Goal: Answer question/provide support: Share knowledge or assist other users

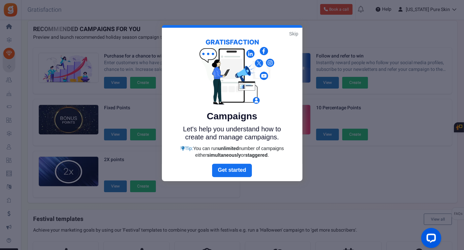
click at [294, 31] on link "Skip" at bounding box center [293, 33] width 9 height 7
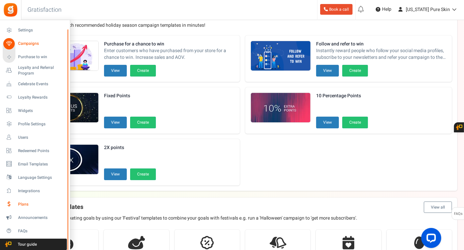
scroll to position [38, 0]
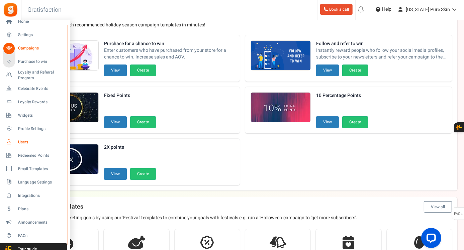
click at [24, 142] on span "Users" at bounding box center [41, 142] width 47 height 6
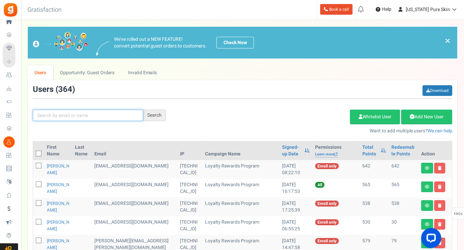
click at [49, 116] on input "text" at bounding box center [88, 115] width 110 height 11
type input "[PERSON_NAME]"
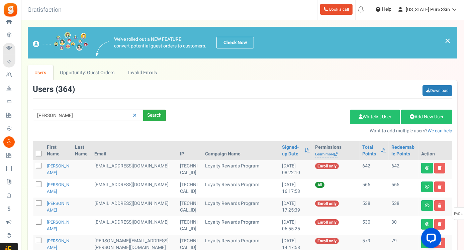
click at [153, 113] on div "Search" at bounding box center [154, 115] width 23 height 11
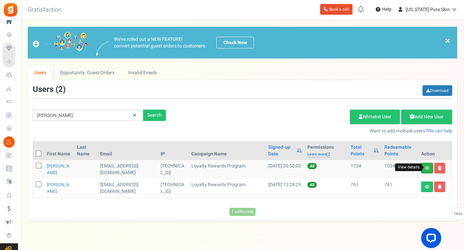
click at [426, 166] on icon at bounding box center [427, 168] width 5 height 4
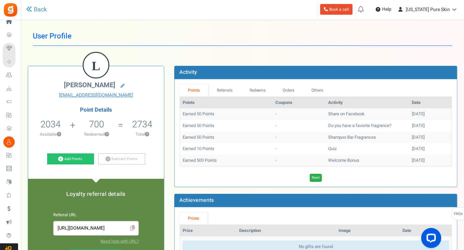
click at [313, 177] on link "Next" at bounding box center [316, 178] width 12 height 8
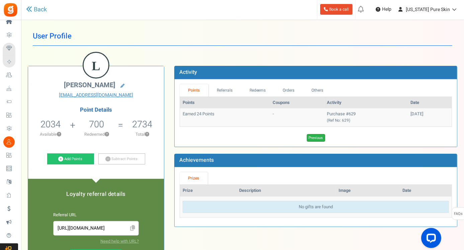
click at [311, 135] on link "Previous" at bounding box center [316, 138] width 18 height 8
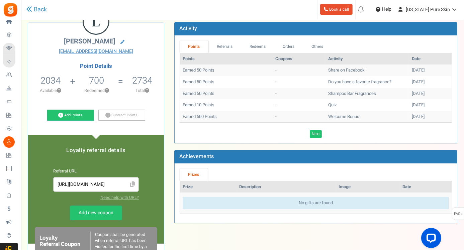
scroll to position [41, 0]
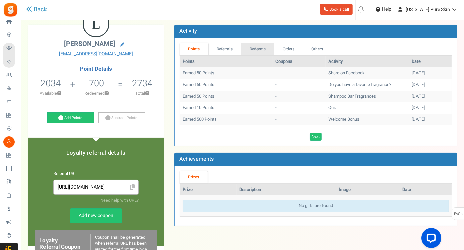
click at [256, 46] on link "Redeems" at bounding box center [257, 49] width 33 height 12
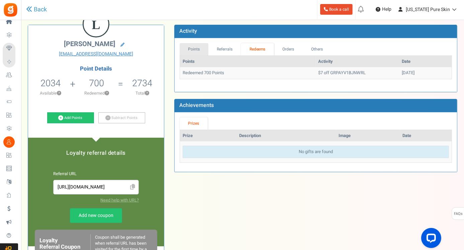
click at [188, 47] on link "Points" at bounding box center [194, 49] width 29 height 12
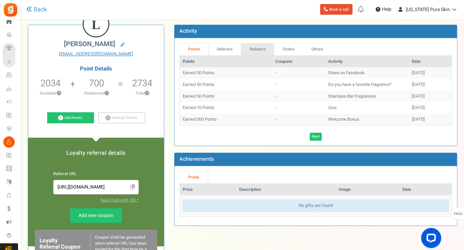
click at [266, 49] on link "Redeems" at bounding box center [257, 49] width 33 height 12
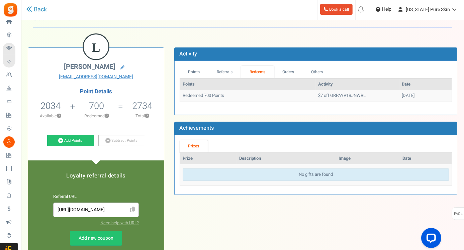
scroll to position [18, 0]
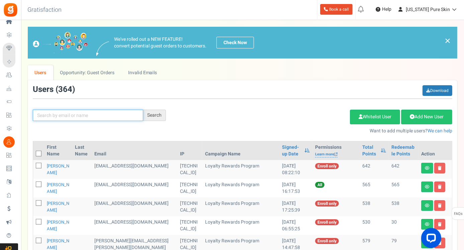
click at [78, 112] on input "text" at bounding box center [88, 115] width 110 height 11
type input "[PERSON_NAME]"
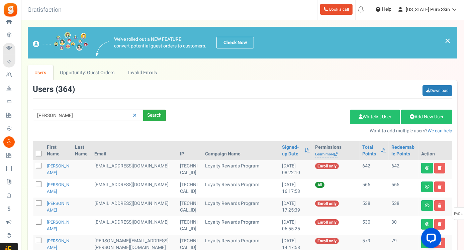
click at [158, 114] on div "Search" at bounding box center [154, 115] width 23 height 11
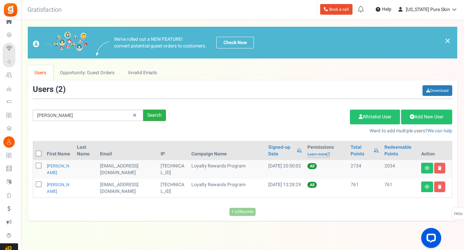
click at [154, 114] on div "Search" at bounding box center [154, 115] width 23 height 11
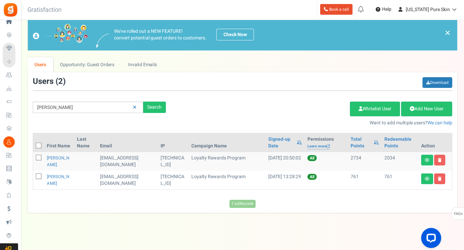
scroll to position [5, 0]
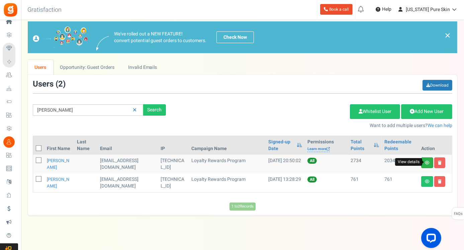
click at [427, 161] on icon at bounding box center [427, 163] width 5 height 4
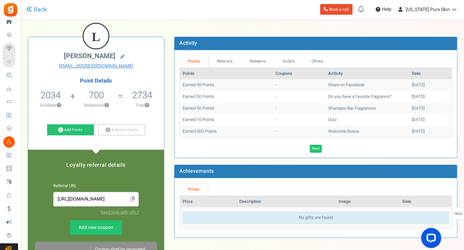
scroll to position [30, 0]
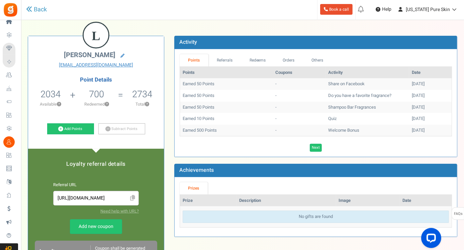
click at [93, 107] on li "700 Redeemed ?" at bounding box center [97, 100] width 48 height 28
click at [250, 58] on link "Redeems" at bounding box center [257, 60] width 33 height 12
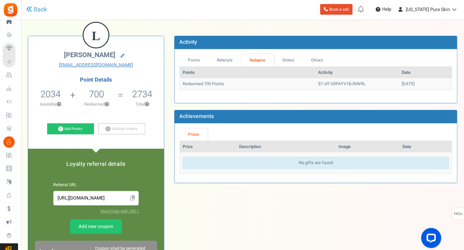
click at [316, 83] on td "$7 off GRPAYV1BJNWRL" at bounding box center [358, 84] width 84 height 12
click at [399, 84] on td "[DATE]" at bounding box center [425, 84] width 52 height 12
click at [349, 83] on td "$7 off GRPAYV1BJNWRL" at bounding box center [358, 84] width 84 height 12
click at [292, 58] on link "Orders" at bounding box center [288, 60] width 29 height 12
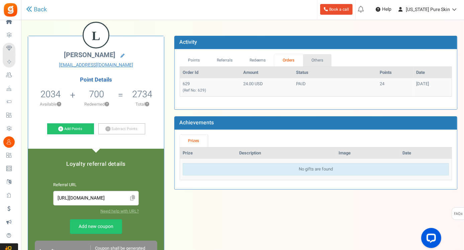
click at [315, 57] on link "Others" at bounding box center [317, 60] width 29 height 12
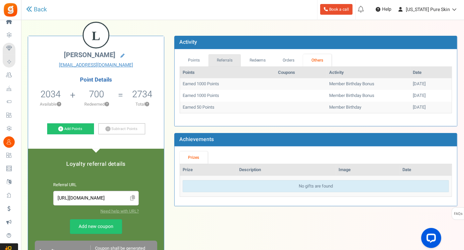
click at [224, 62] on link "Referrals" at bounding box center [224, 60] width 33 height 12
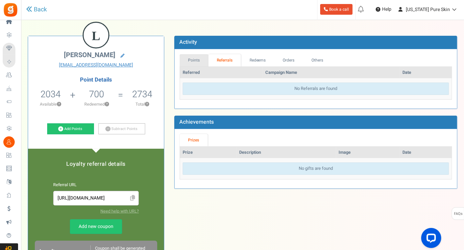
click at [192, 59] on link "Points" at bounding box center [194, 60] width 29 height 12
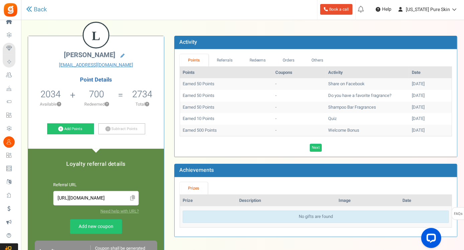
scroll to position [44, 0]
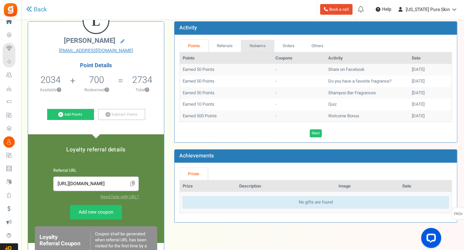
click at [256, 46] on link "Redeems" at bounding box center [257, 46] width 33 height 12
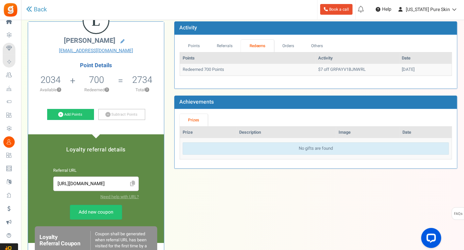
click at [213, 66] on td "Redeemed 700 Points" at bounding box center [248, 70] width 136 height 12
click at [237, 72] on td "Redeemed 700 Points" at bounding box center [248, 70] width 136 height 12
click at [331, 67] on td "$7 off GRPAYV1BJNWRL" at bounding box center [358, 70] width 84 height 12
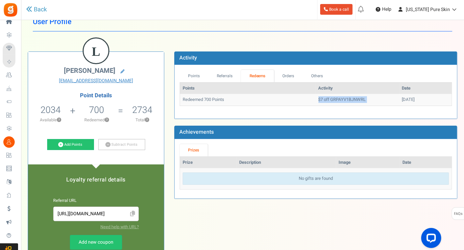
scroll to position [0, 0]
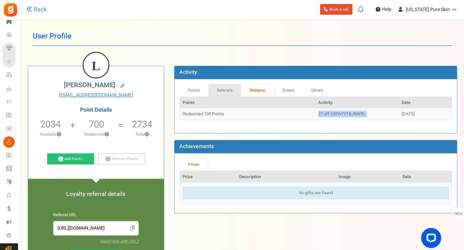
click at [227, 91] on link "Referrals" at bounding box center [224, 90] width 33 height 12
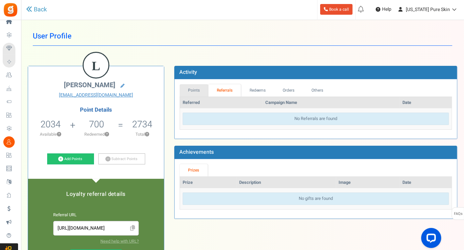
click at [198, 89] on link "Points" at bounding box center [194, 90] width 29 height 12
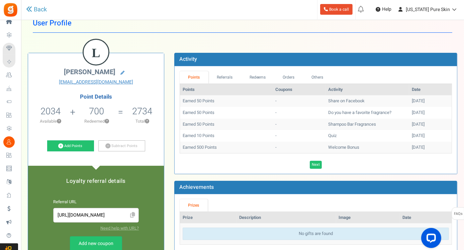
scroll to position [16, 0]
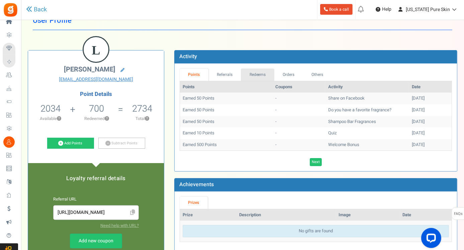
click at [251, 70] on link "Redeems" at bounding box center [257, 75] width 33 height 12
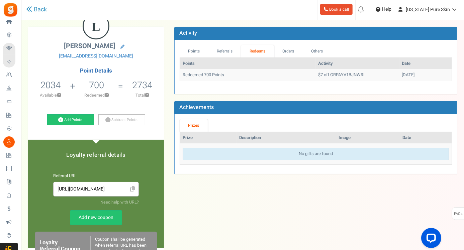
scroll to position [38, 0]
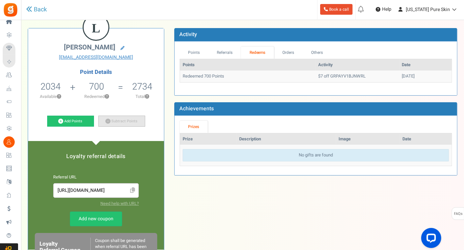
click at [125, 121] on link "Subtract Points" at bounding box center [121, 121] width 47 height 11
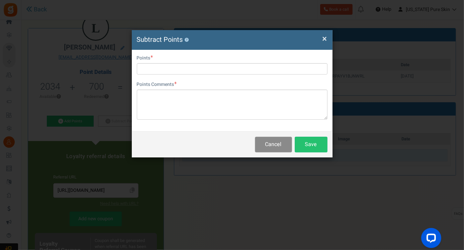
click at [272, 146] on button "Cancel" at bounding box center [273, 145] width 37 height 16
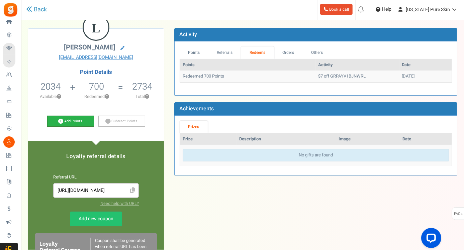
click at [73, 120] on link "Add Points" at bounding box center [70, 121] width 47 height 11
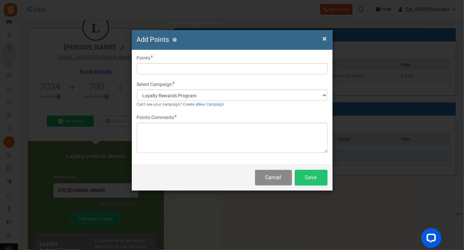
click at [276, 179] on button "Cancel" at bounding box center [273, 178] width 37 height 16
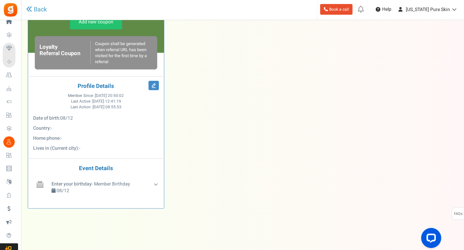
scroll to position [238, 0]
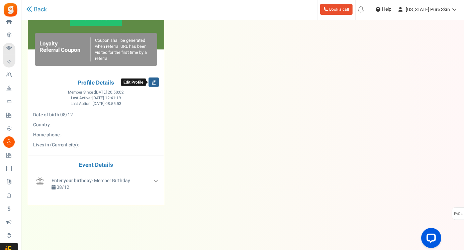
click at [154, 79] on icon at bounding box center [153, 82] width 10 height 9
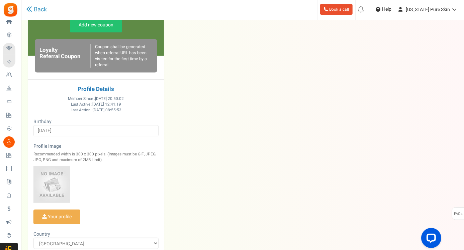
scroll to position [0, 0]
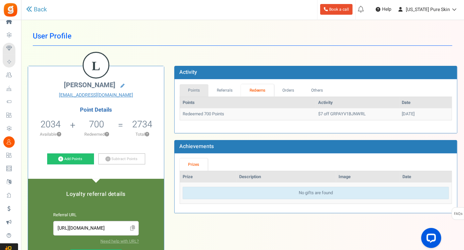
click at [196, 90] on link "Points" at bounding box center [194, 90] width 29 height 12
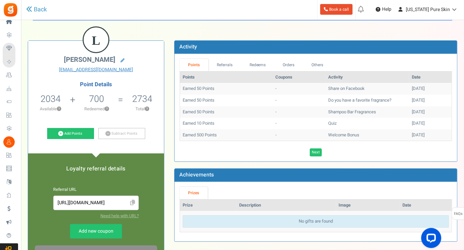
scroll to position [26, 0]
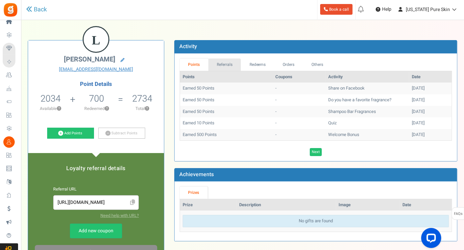
click at [221, 61] on link "Referrals" at bounding box center [224, 65] width 33 height 12
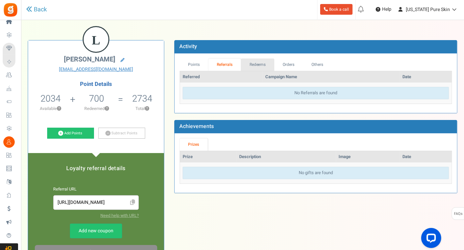
click at [254, 62] on link "Redeems" at bounding box center [257, 65] width 33 height 12
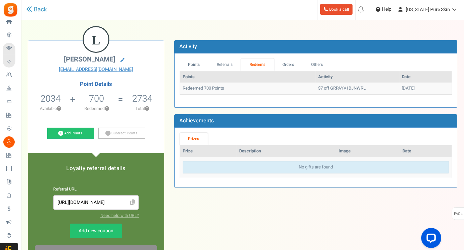
click at [121, 99] on li "2734 Total ?" at bounding box center [142, 104] width 43 height 28
click at [144, 108] on p "Total ?" at bounding box center [142, 109] width 36 height 6
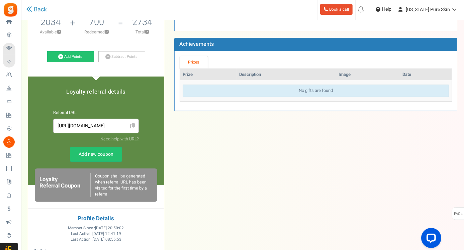
scroll to position [103, 0]
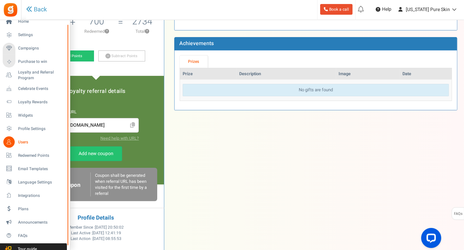
click at [20, 141] on span "Users" at bounding box center [41, 142] width 47 height 6
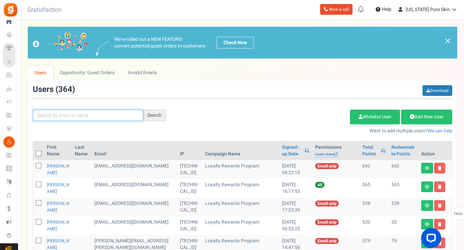
click at [70, 115] on input "text" at bounding box center [88, 115] width 110 height 11
type input "[PERSON_NAME]"
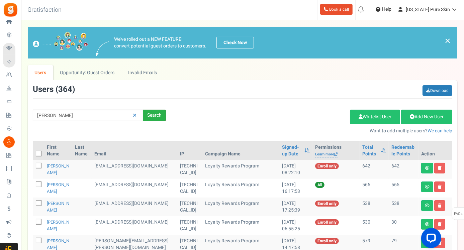
click at [153, 113] on div "Search" at bounding box center [154, 115] width 23 height 11
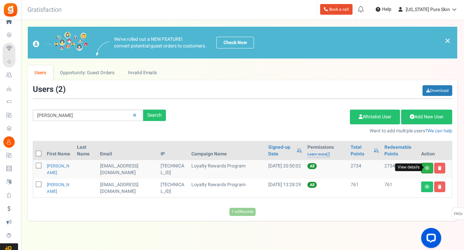
click at [427, 168] on icon at bounding box center [427, 168] width 5 height 4
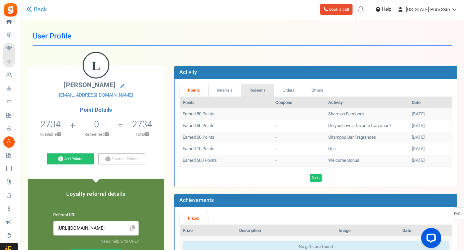
click at [260, 89] on link "Redeems" at bounding box center [257, 90] width 33 height 12
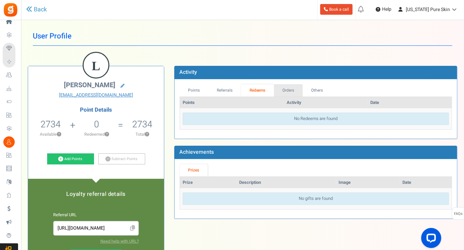
click at [292, 88] on link "Orders" at bounding box center [288, 90] width 29 height 12
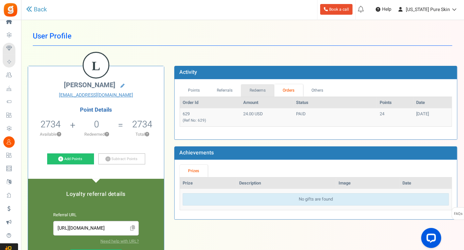
click at [255, 91] on link "Redeems" at bounding box center [257, 90] width 33 height 12
